Goal: Task Accomplishment & Management: Use online tool/utility

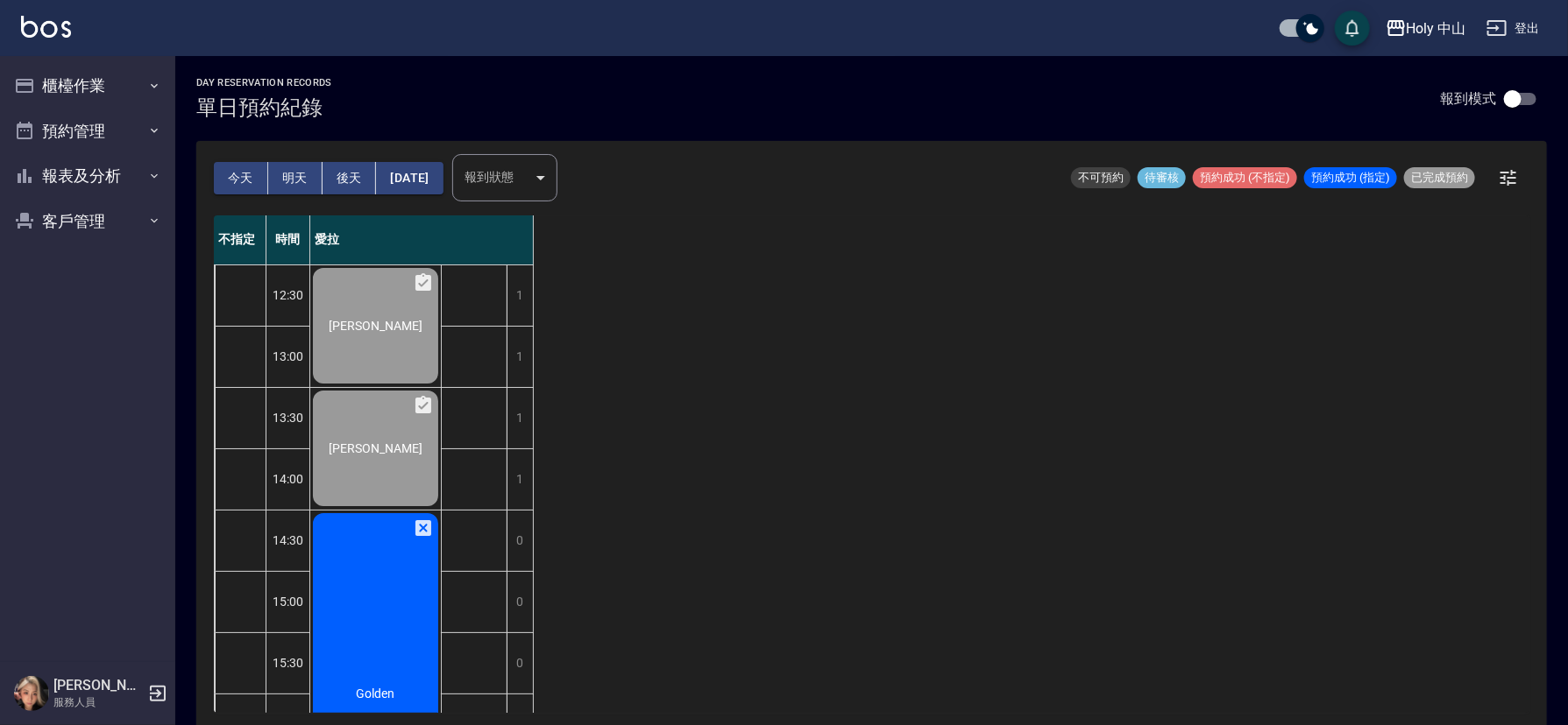
scroll to position [289, 0]
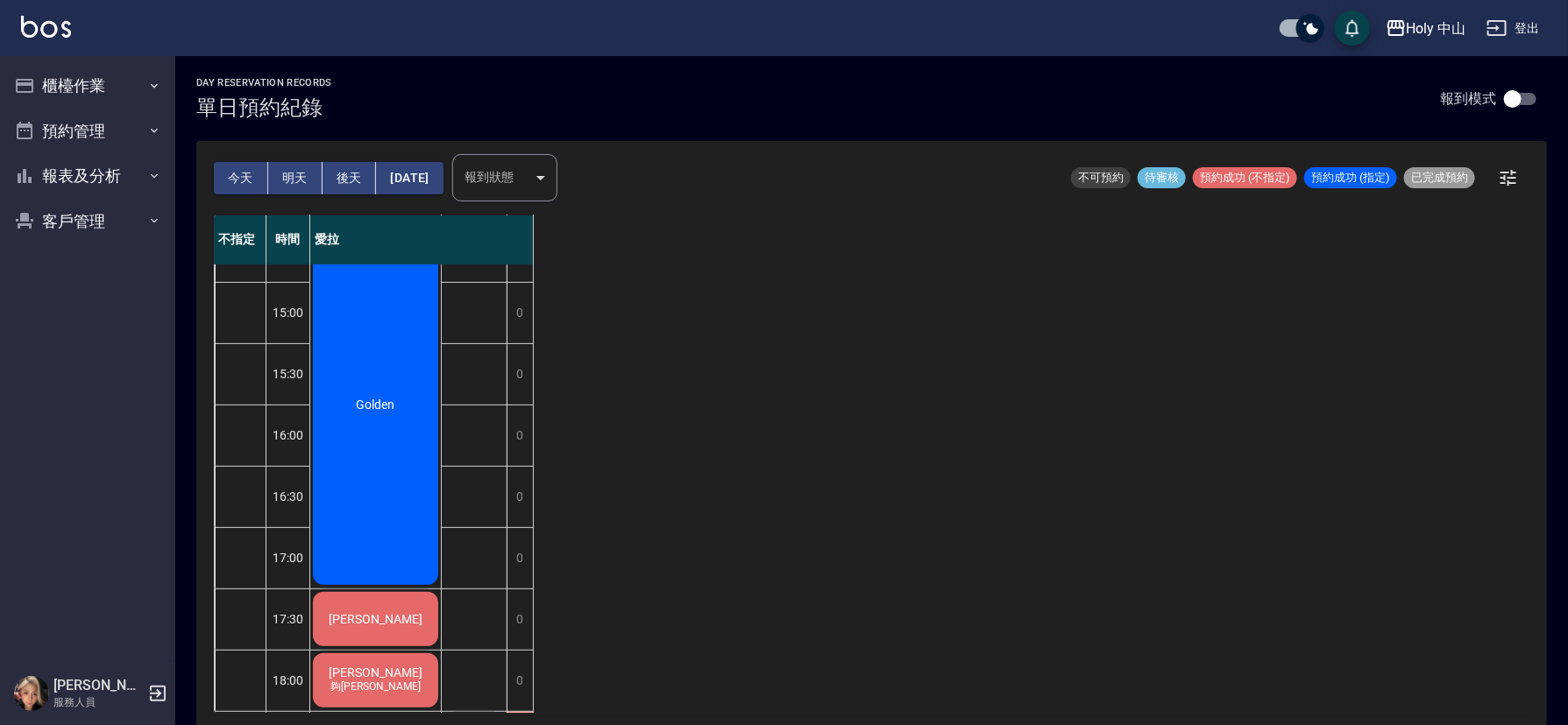
click at [387, 98] on div "Golden" at bounding box center [375, 37] width 131 height 121
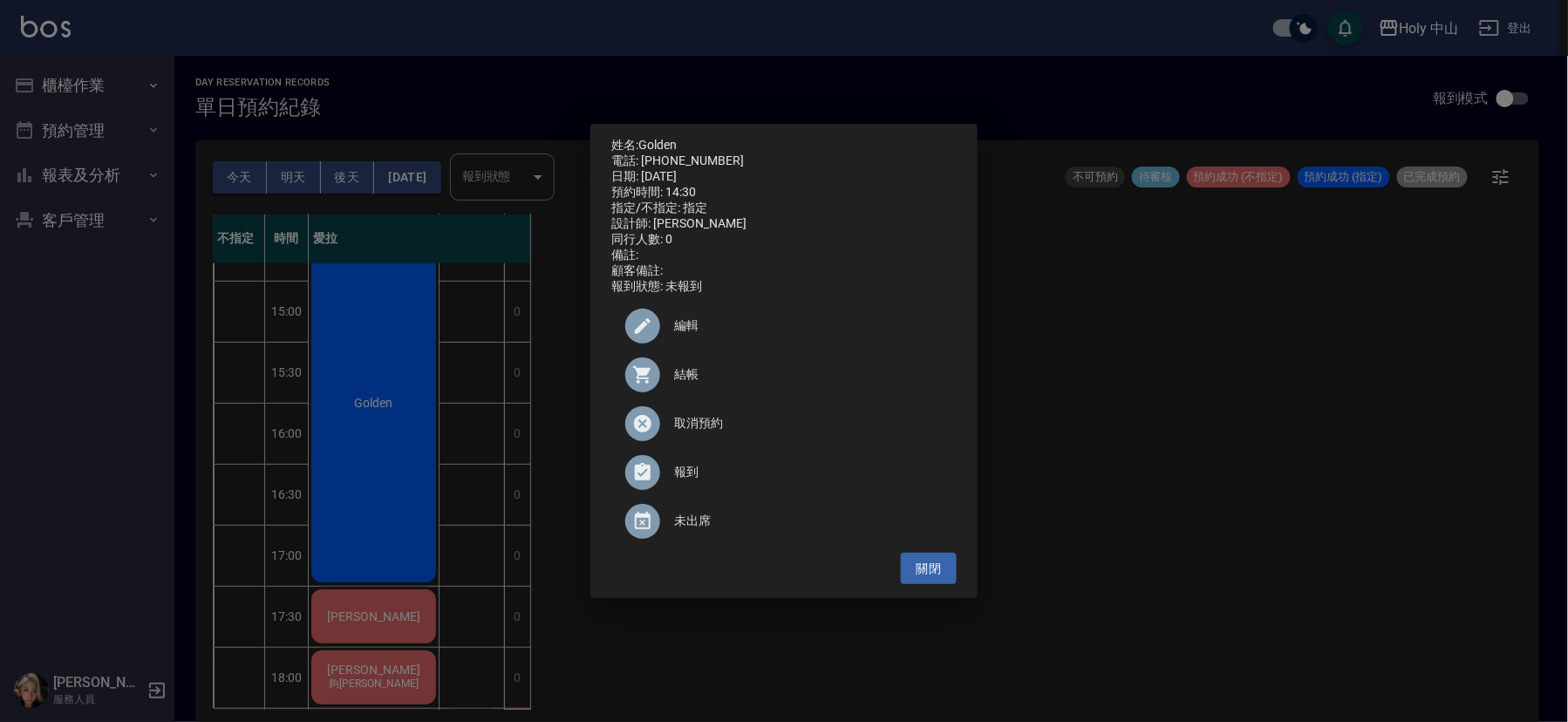
click at [677, 383] on span "結帳" at bounding box center [808, 375] width 268 height 18
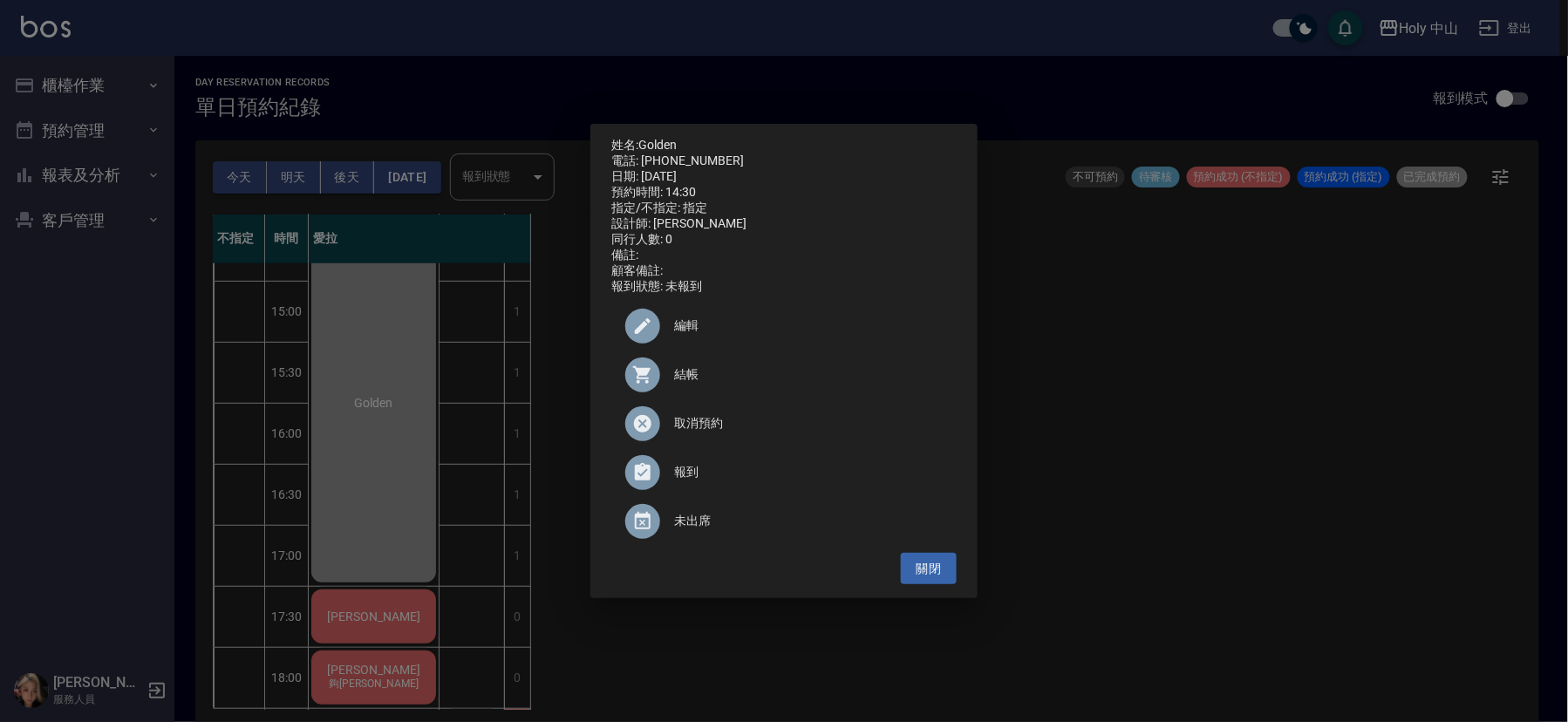
click at [1130, 420] on div "姓名: Golden 電話: [PHONE_NUMBER] 日期: [DATE] 預約時間: 14:30 指定/不指定: 指定 設計師: 愛拉 同行人數: 0…" at bounding box center [784, 361] width 1568 height 722
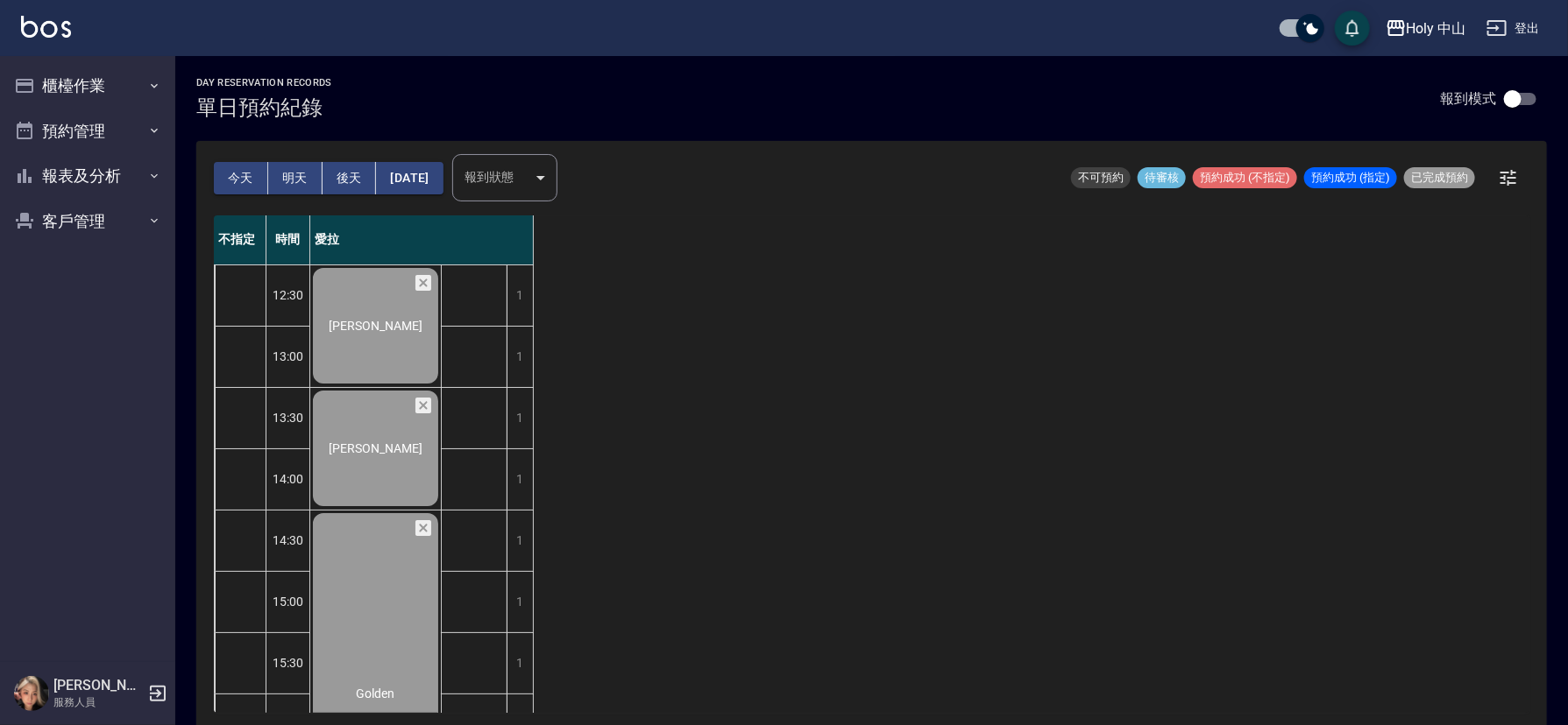
scroll to position [526, 0]
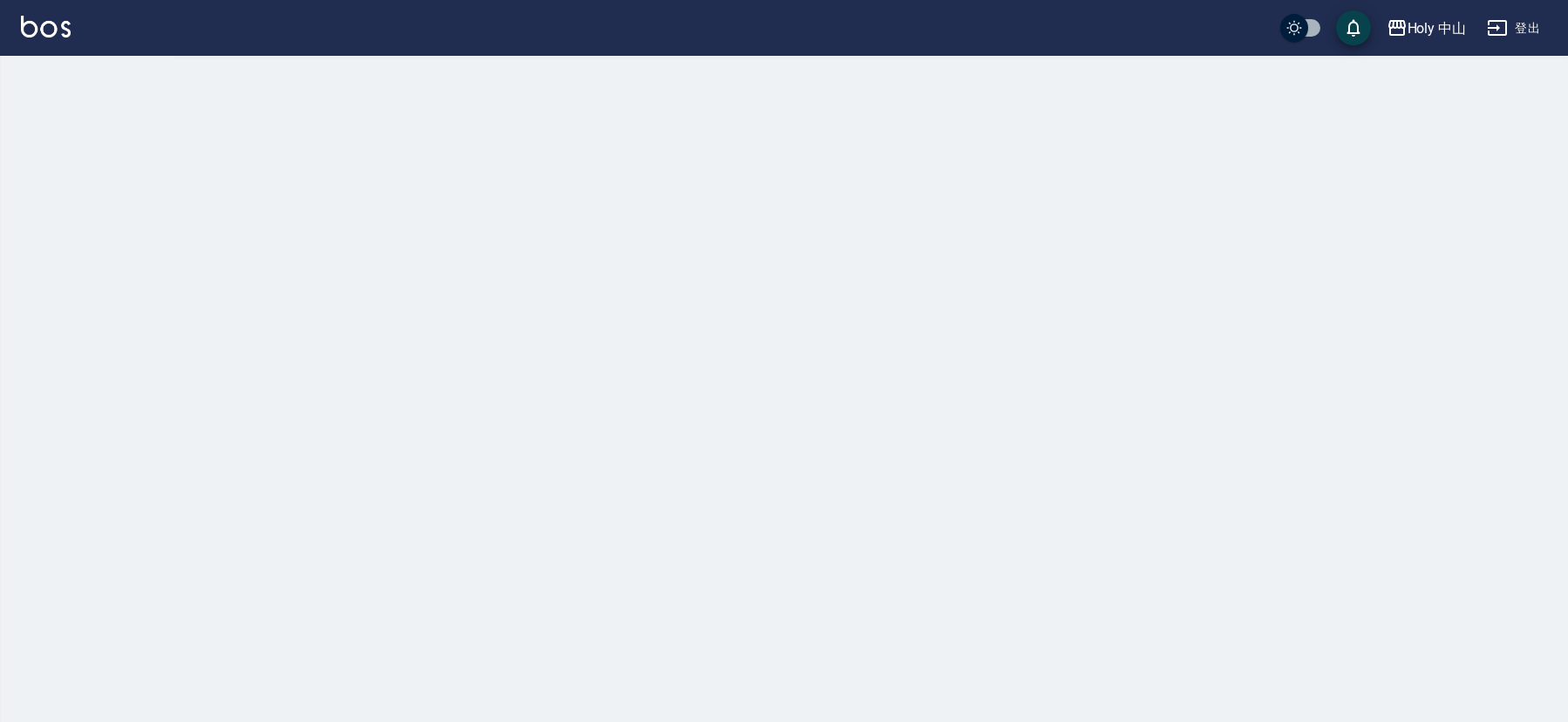
checkbox input "true"
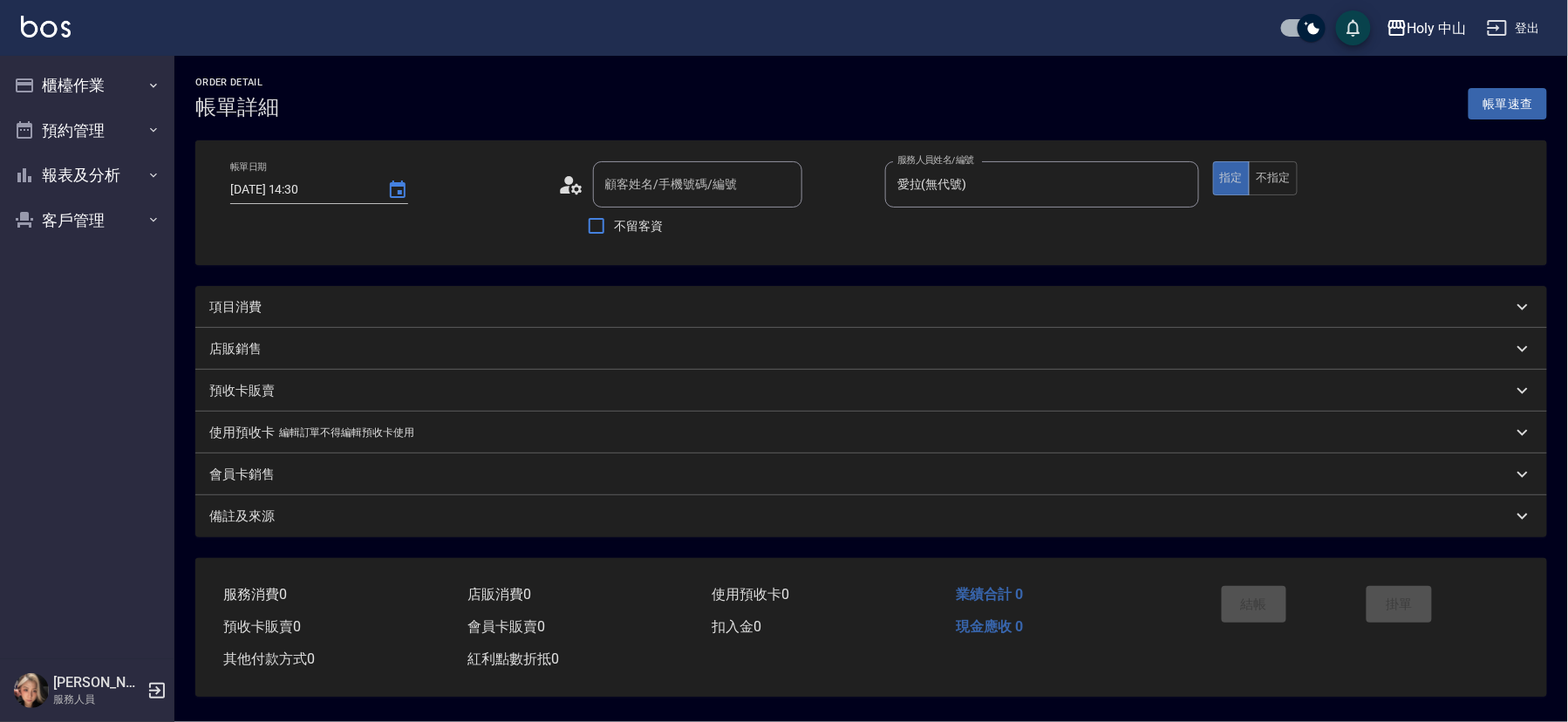
type input "2025/08/24 14:30"
type input "愛拉(無代號)"
type input "Golden/0987311273/"
click at [464, 307] on div "項目消費" at bounding box center [856, 307] width 1295 height 18
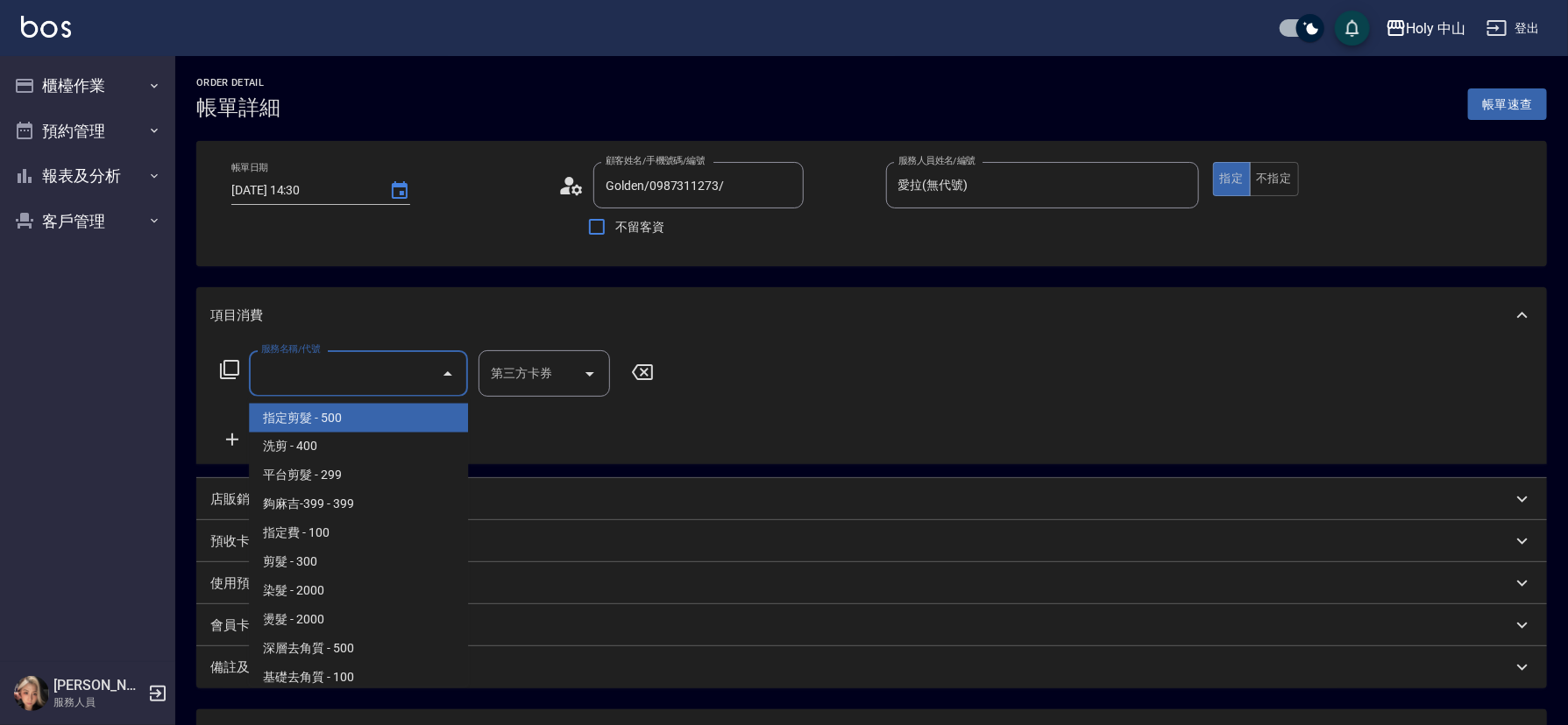
click at [396, 382] on input "服務名稱/代號" at bounding box center [345, 373] width 177 height 30
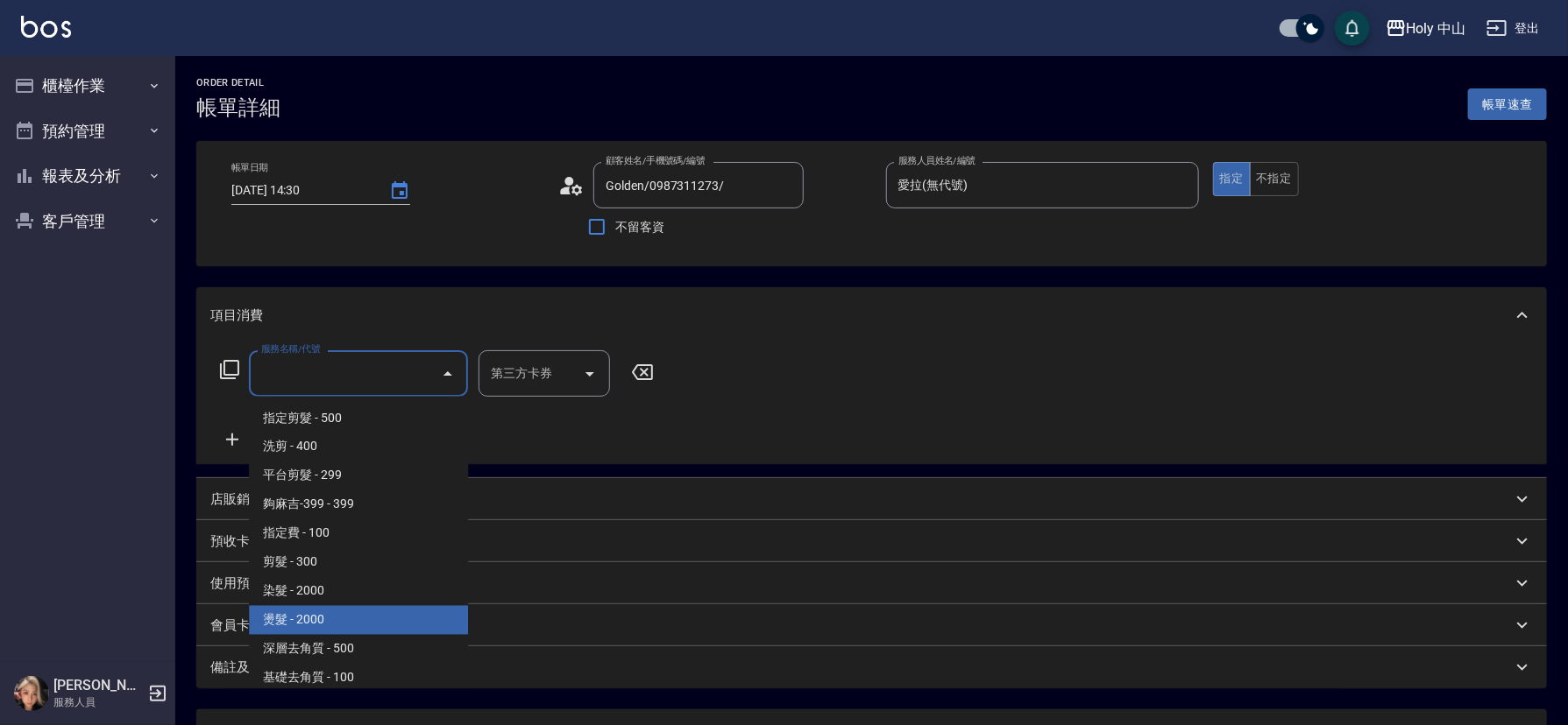
click at [362, 623] on span "燙髮 - 2000" at bounding box center [359, 620] width 219 height 29
type input "燙髮(P1)"
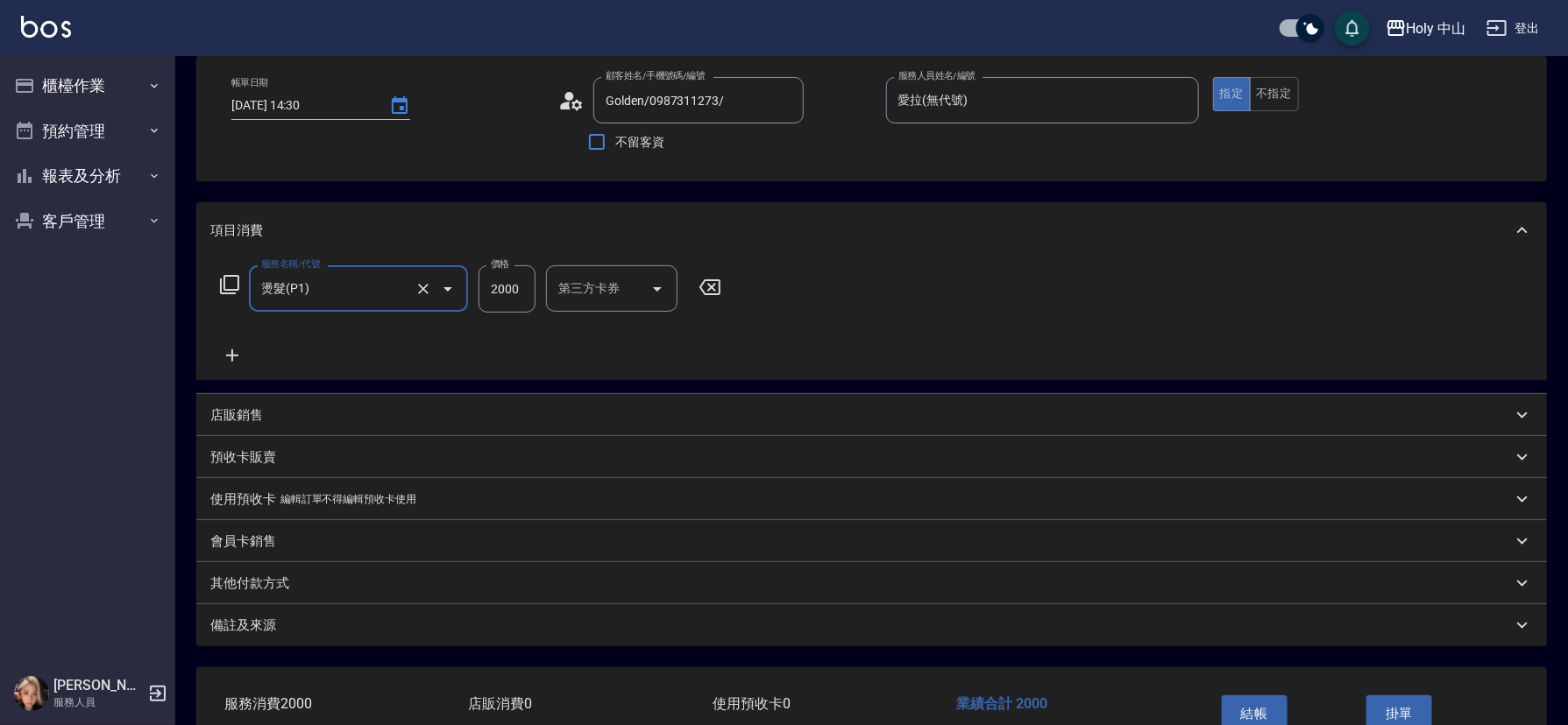
scroll to position [193, 0]
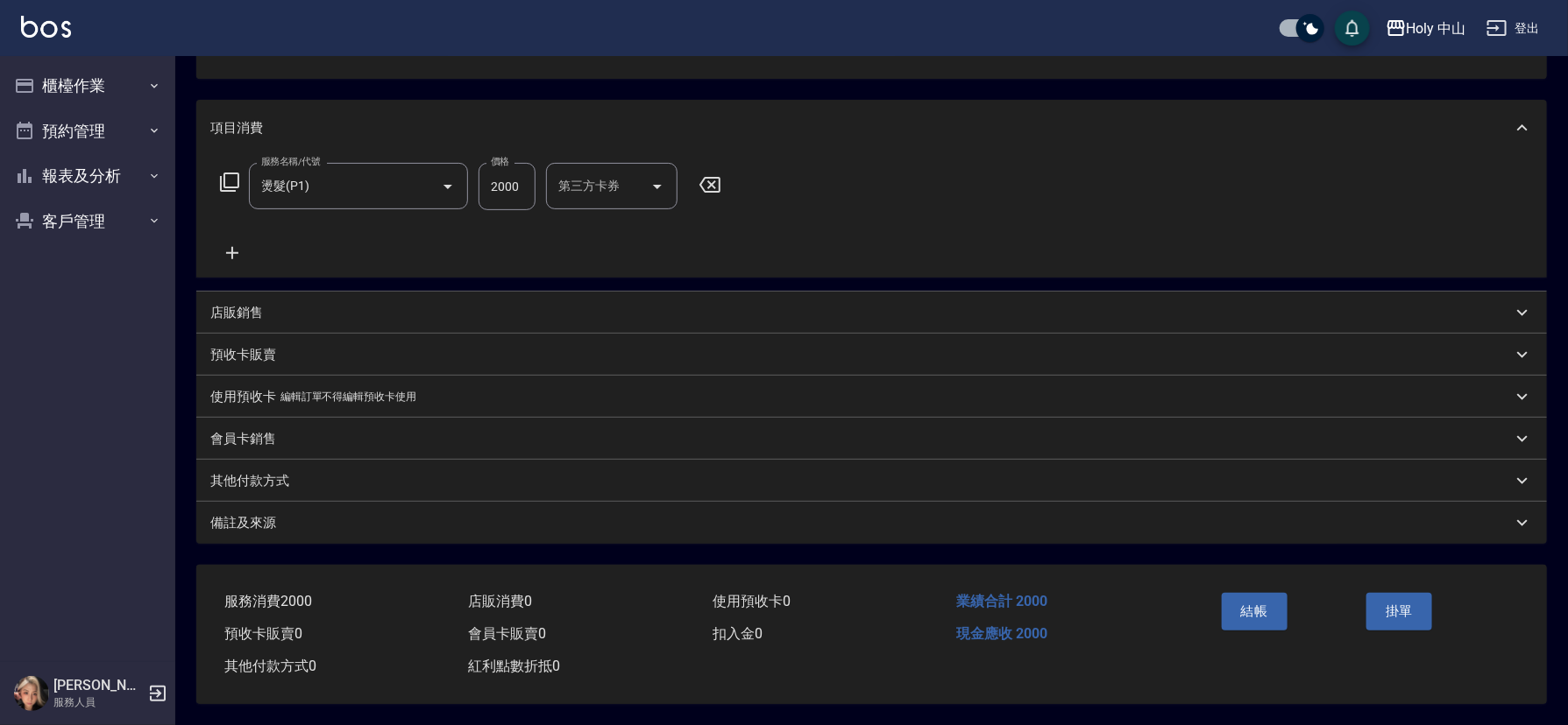
click at [681, 505] on div "備註及來源" at bounding box center [872, 523] width 1351 height 42
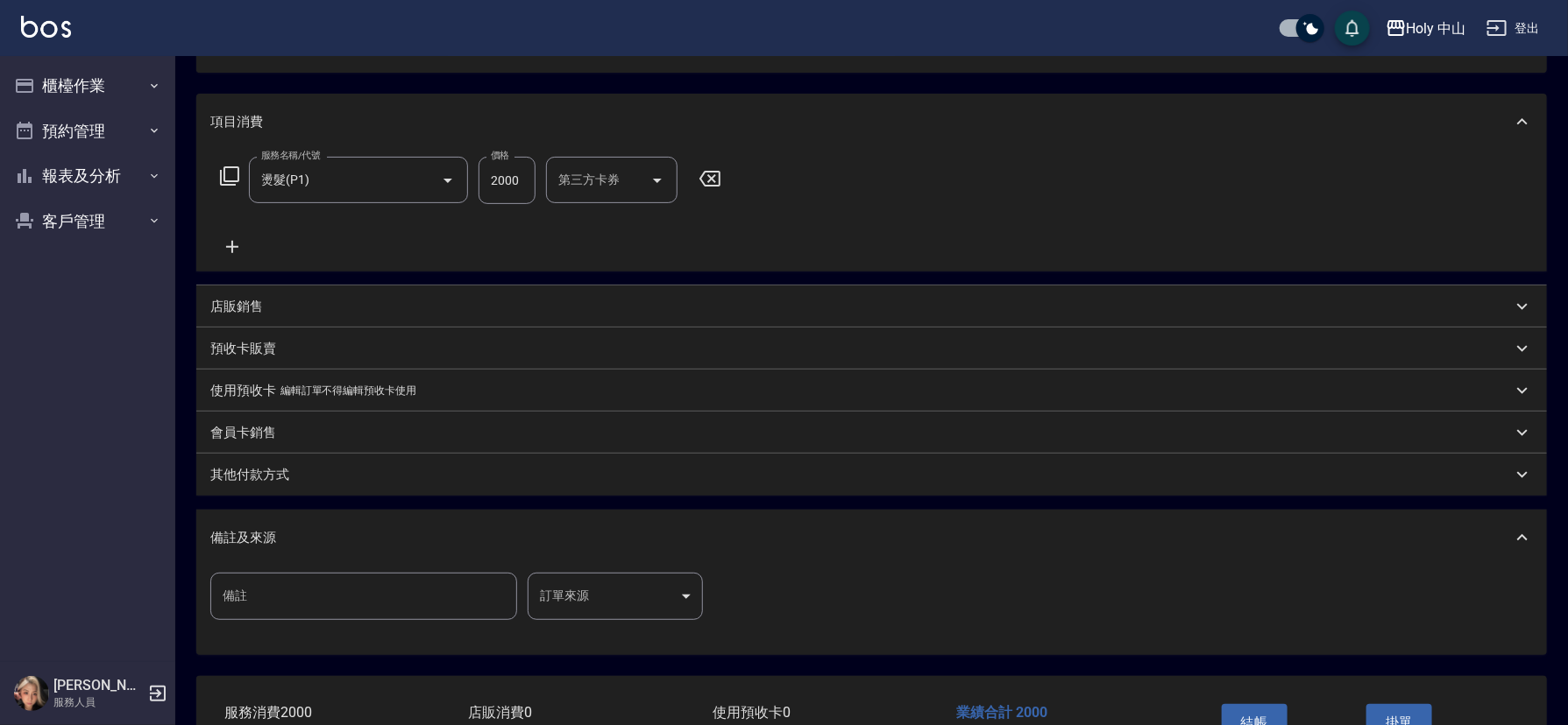
click at [585, 580] on body "Holy 中山 登出 櫃檯作業 打帳單 帳單列表 營業儀表板 現場電腦打卡 預約管理 預約管理 單日預約紀錄 單週預約紀錄 報表及分析 報表目錄 店家日報表 …" at bounding box center [784, 321] width 1568 height 1030
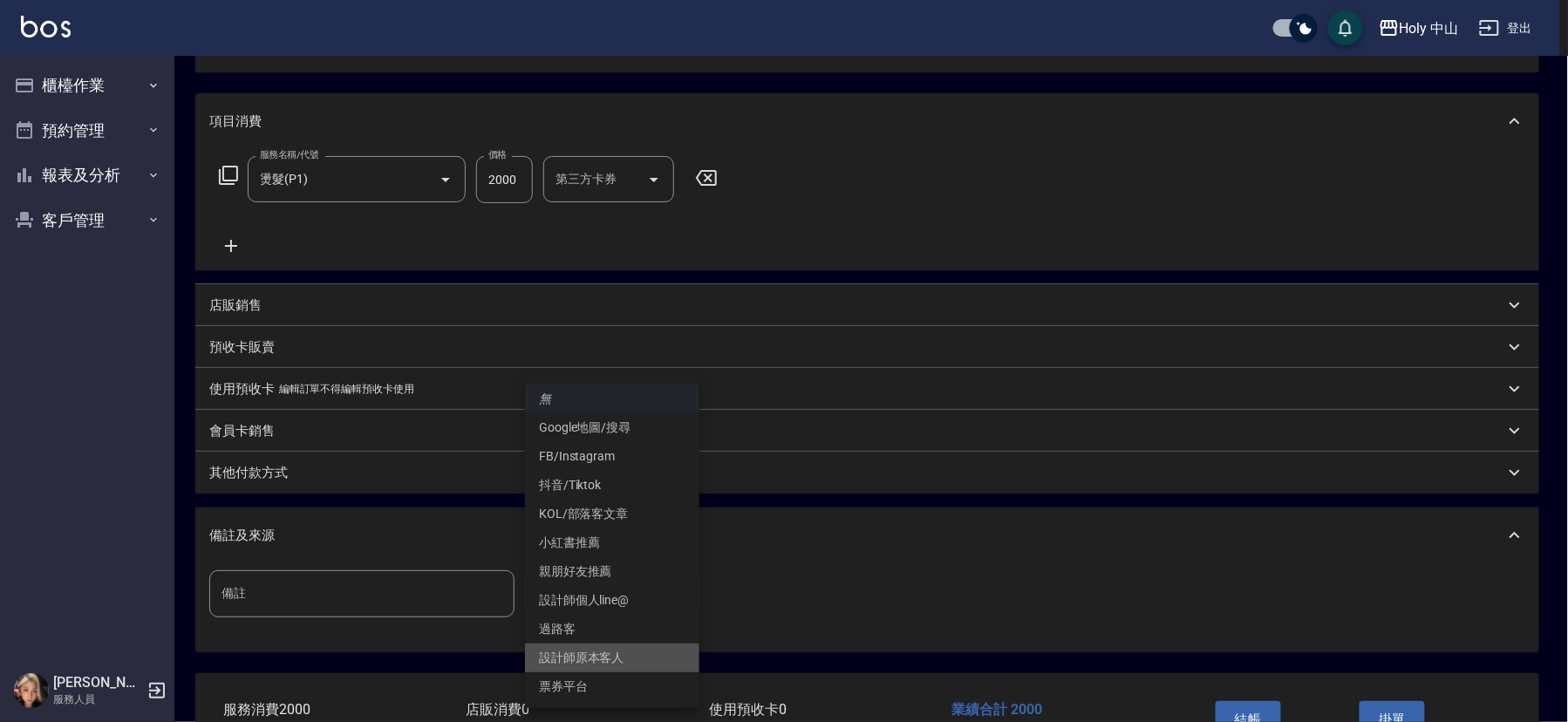
click at [594, 653] on li "設計師原本客人" at bounding box center [612, 659] width 174 height 29
type input "設計師原本客人"
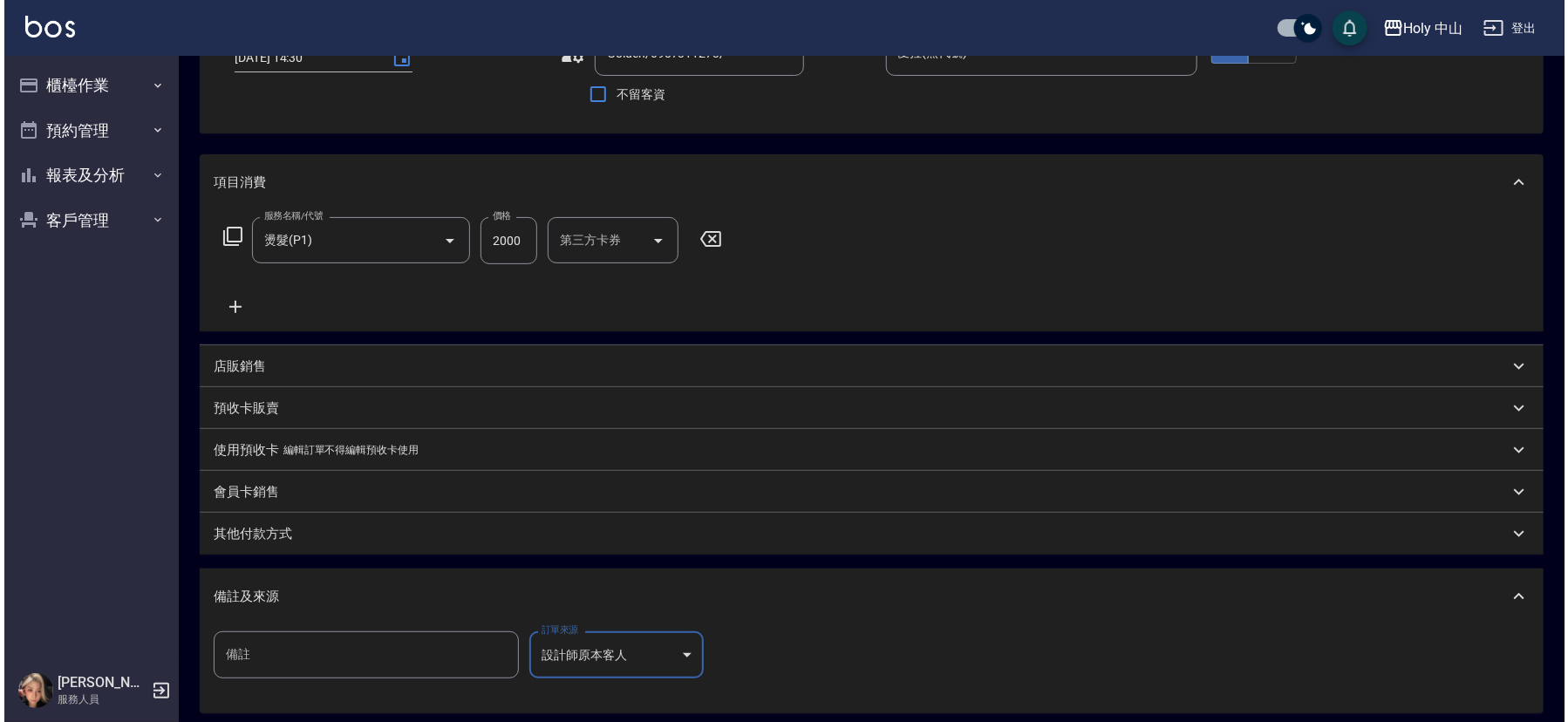
scroll to position [309, 0]
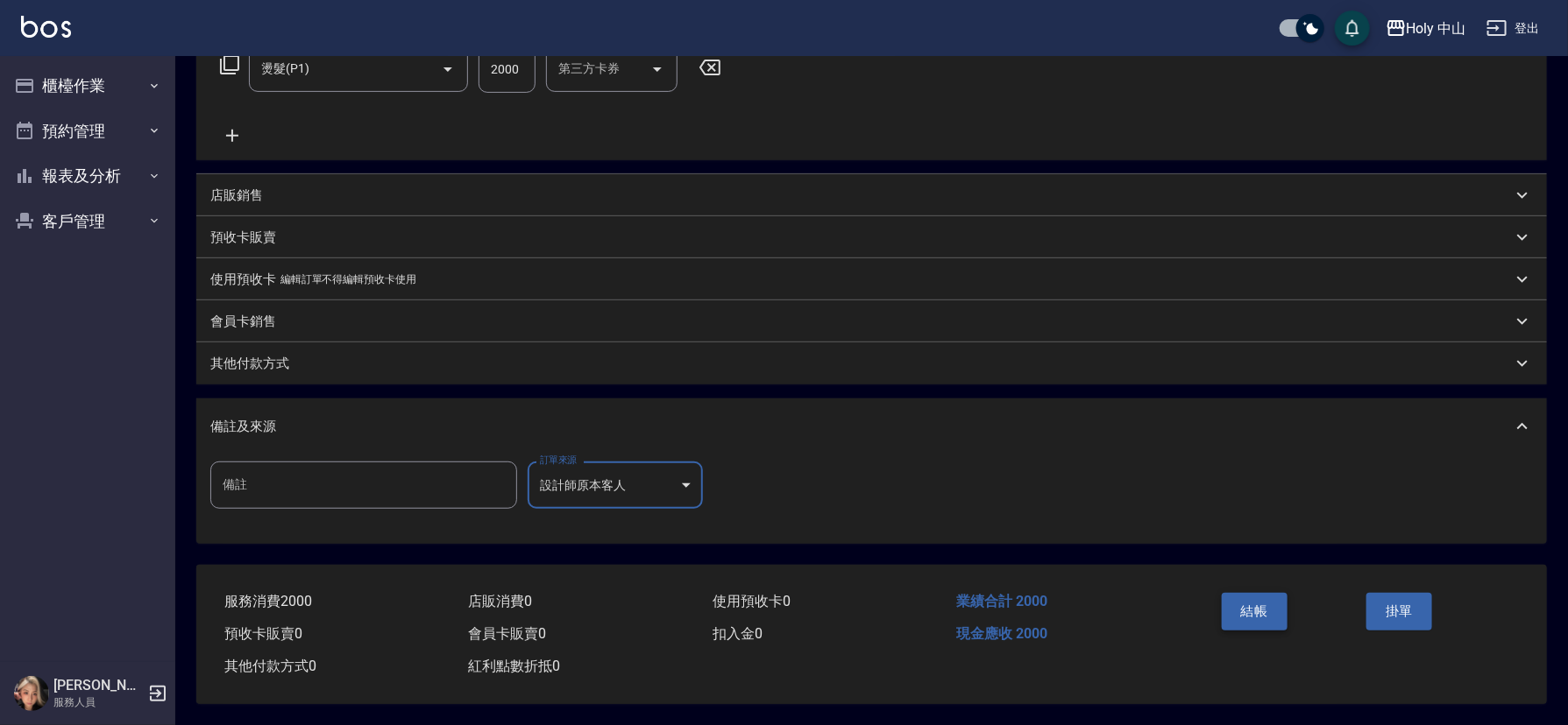
click at [1276, 609] on button "結帳" at bounding box center [1254, 612] width 65 height 37
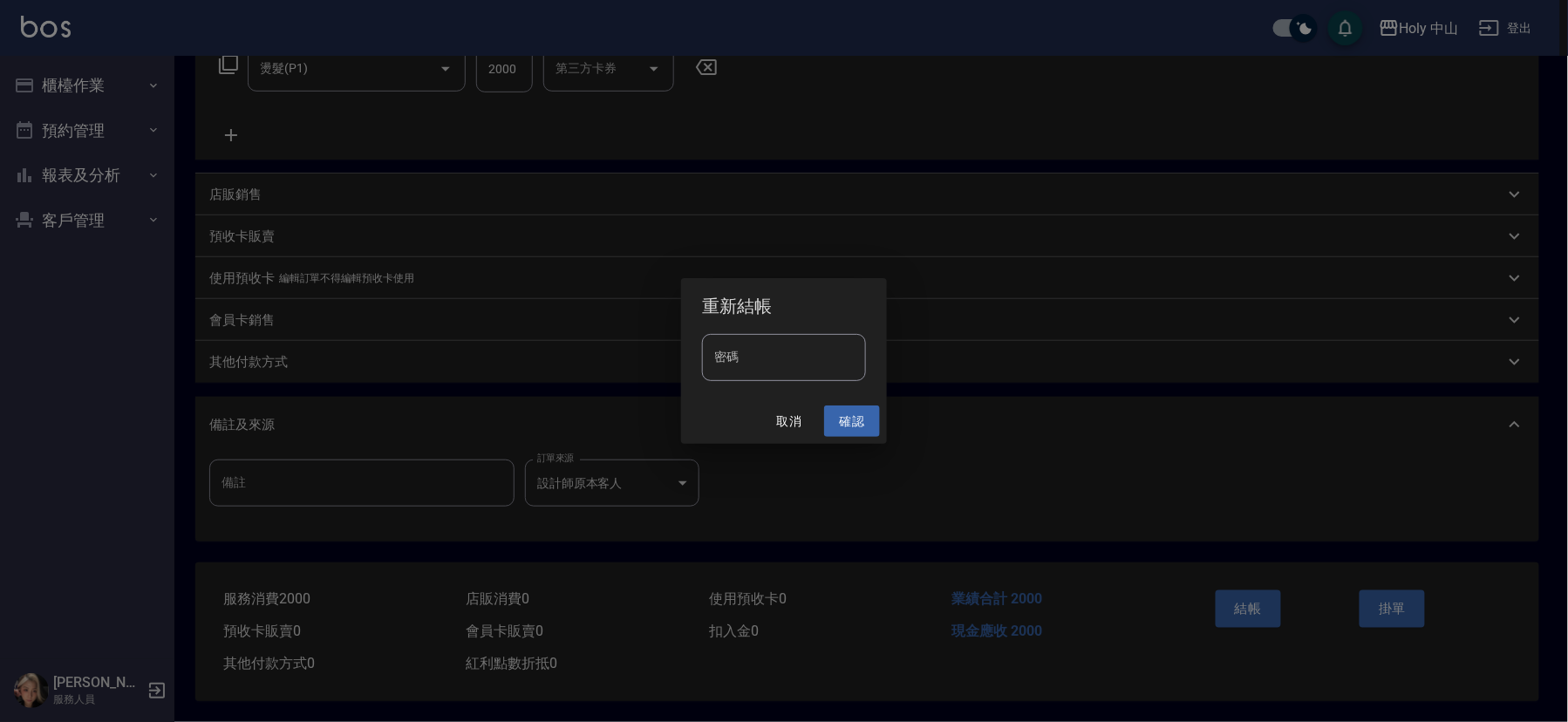
click at [855, 417] on button "確認" at bounding box center [851, 421] width 55 height 32
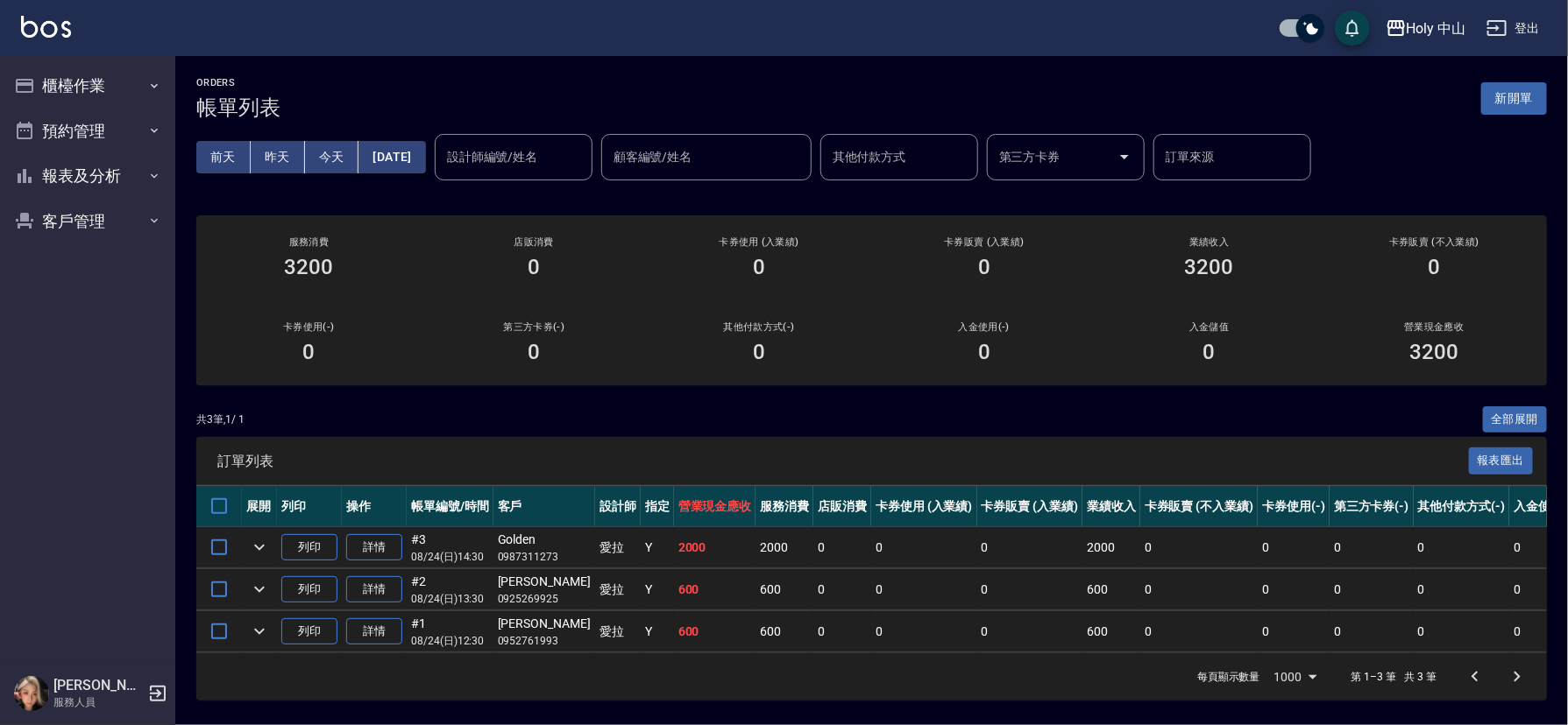
scroll to position [17, 0]
click at [132, 120] on button "預約管理" at bounding box center [87, 131] width 161 height 46
